Goal: Communication & Community: Participate in discussion

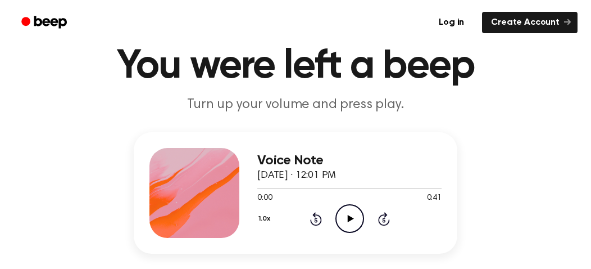
scroll to position [56, 0]
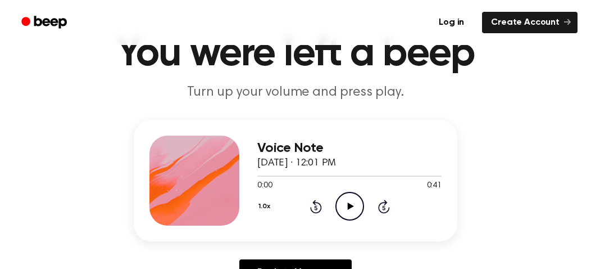
click at [348, 204] on icon at bounding box center [350, 205] width 6 height 7
click at [320, 206] on icon at bounding box center [316, 206] width 12 height 13
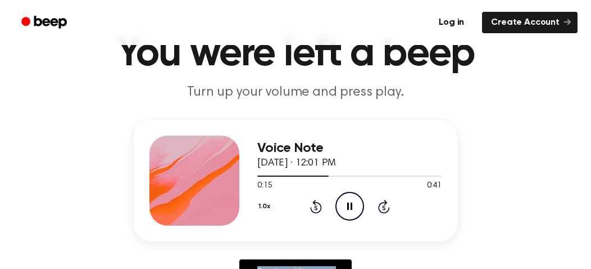
click at [320, 206] on icon at bounding box center [316, 206] width 12 height 13
click at [320, 205] on icon at bounding box center [316, 206] width 12 height 13
